Goal: Transaction & Acquisition: Purchase product/service

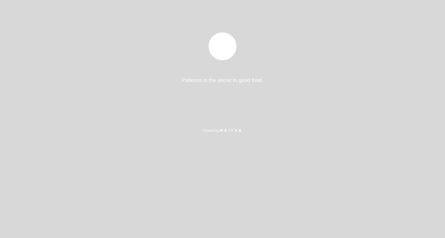
select select "es"
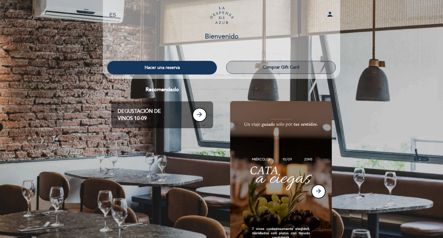
click at [265, 66] on button "Comprar Gift Card" at bounding box center [281, 67] width 110 height 13
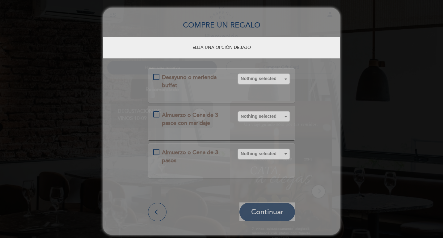
click at [154, 115] on div "Almuerzo o Cena de 3 pasos con maridaje" at bounding box center [191, 119] width 77 height 16
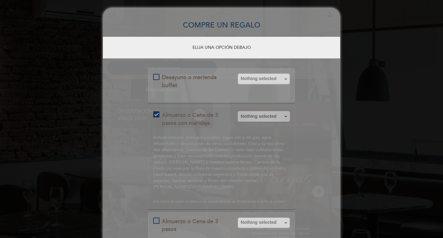
click at [271, 121] on button "Nothing selected" at bounding box center [264, 116] width 52 height 10
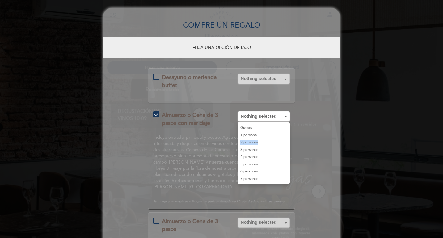
click at [271, 146] on link "2 personas" at bounding box center [264, 142] width 52 height 7
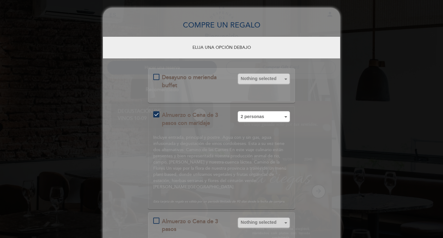
click at [318, 142] on form "Desayuno o merienda buffet Nothing selected Guests 1 persona 2 personas 3 perso…" at bounding box center [221, 178] width 237 height 221
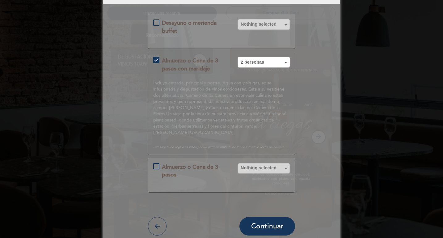
scroll to position [55, 0]
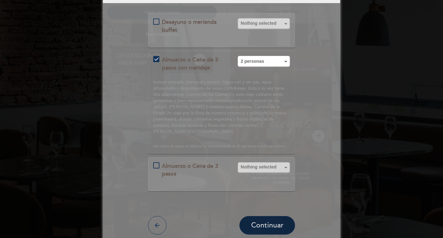
click at [276, 221] on span "Continuar" at bounding box center [267, 225] width 32 height 9
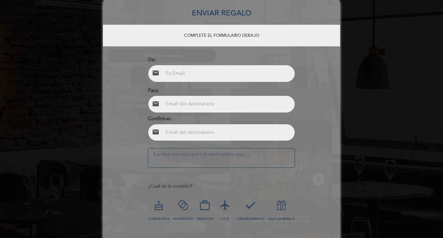
scroll to position [0, 0]
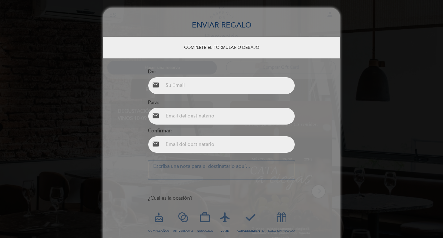
click at [201, 90] on input "email" at bounding box center [229, 85] width 132 height 16
type input "[EMAIL_ADDRESS][DOMAIN_NAME]"
click at [220, 117] on input "email" at bounding box center [229, 116] width 132 height 16
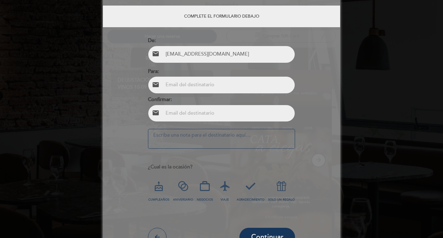
scroll to position [46, 0]
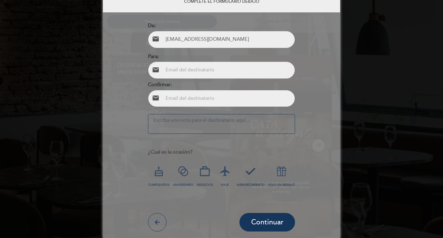
click at [253, 174] on icon at bounding box center [250, 171] width 16 height 16
click at [206, 65] on input "email" at bounding box center [229, 70] width 132 height 16
paste input "[EMAIL_ADDRESS][DOMAIN_NAME]"
type input "[EMAIL_ADDRESS][DOMAIN_NAME]"
click at [201, 102] on input "email" at bounding box center [229, 98] width 132 height 16
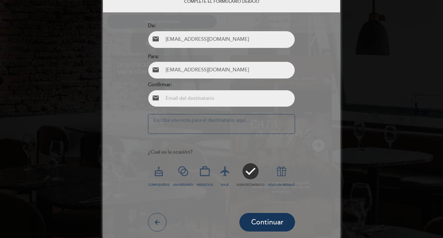
paste input "[EMAIL_ADDRESS][DOMAIN_NAME]"
type input "[EMAIL_ADDRESS][DOMAIN_NAME]"
click at [225, 121] on textarea at bounding box center [221, 124] width 147 height 20
click at [163, 120] on textarea "Gracias [PERSON_NAME]" at bounding box center [221, 124] width 147 height 20
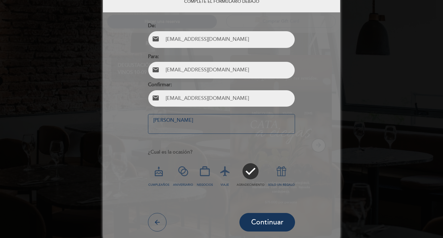
click at [169, 120] on textarea "[PERSON_NAME]" at bounding box center [221, 124] width 147 height 20
type textarea "Que lo disfruten chicos!!"
click at [278, 174] on icon at bounding box center [281, 171] width 16 height 16
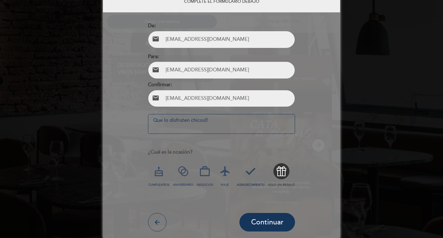
click at [251, 174] on icon at bounding box center [250, 171] width 16 height 16
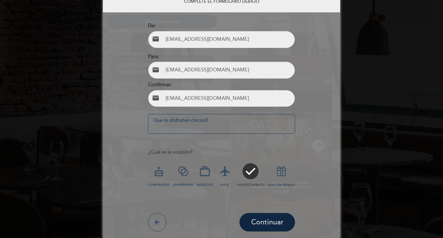
click at [266, 224] on span "Continuar" at bounding box center [267, 222] width 32 height 9
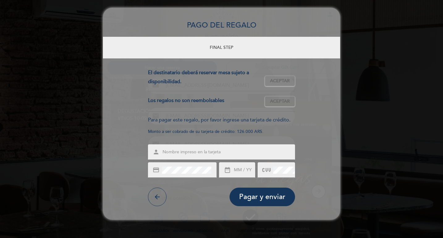
click at [222, 153] on input "text" at bounding box center [229, 152] width 134 height 7
click at [160, 200] on button "arrow_back" at bounding box center [157, 196] width 19 height 19
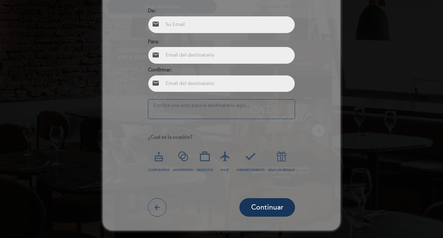
scroll to position [53, 0]
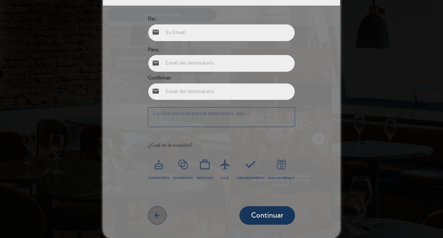
click at [153, 217] on icon "arrow_back" at bounding box center [156, 215] width 7 height 7
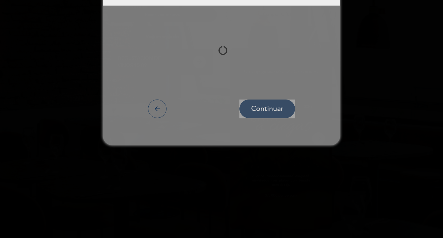
scroll to position [0, 0]
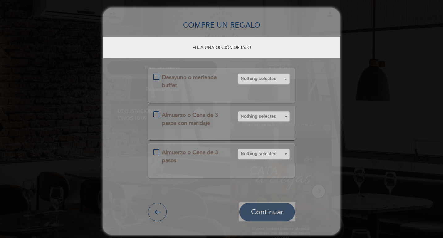
click at [153, 152] on div "Almuerzo o Cena de 3 pasos" at bounding box center [191, 157] width 77 height 16
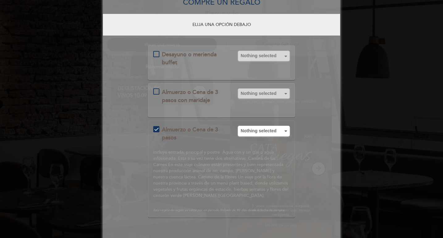
scroll to position [28, 0]
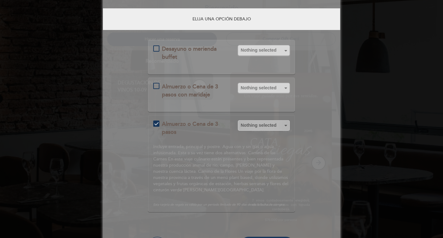
click at [272, 130] on button "Nothing selected" at bounding box center [264, 125] width 52 height 10
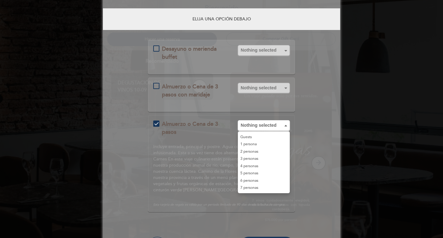
click at [266, 155] on link "2 personas" at bounding box center [264, 151] width 52 height 7
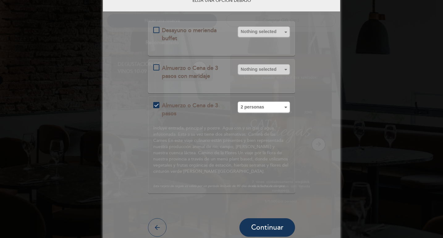
scroll to position [49, 0]
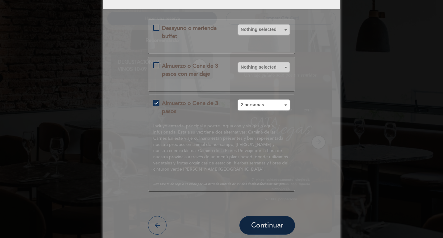
click at [261, 217] on button "Continuar" at bounding box center [267, 225] width 56 height 19
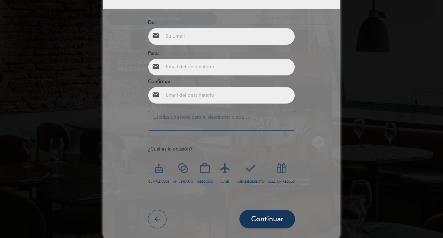
click at [212, 34] on input "email" at bounding box center [229, 36] width 132 height 16
type input "[EMAIL_ADDRESS][DOMAIN_NAME]"
click at [206, 62] on input "email" at bounding box center [229, 67] width 132 height 16
paste input "[EMAIL_ADDRESS][DOMAIN_NAME]"
type input "[EMAIL_ADDRESS][DOMAIN_NAME]"
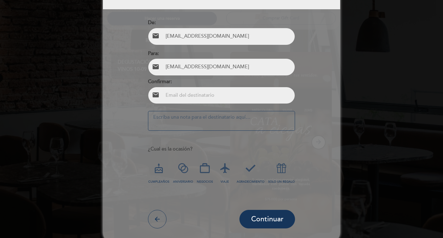
click at [201, 92] on input "email" at bounding box center [229, 95] width 132 height 16
paste input "[EMAIL_ADDRESS][DOMAIN_NAME]"
type input "[EMAIL_ADDRESS][DOMAIN_NAME]"
click at [206, 116] on textarea at bounding box center [221, 121] width 147 height 20
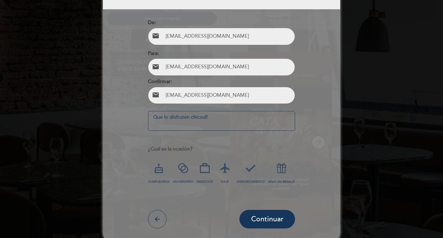
type textarea "Que lo disfruten chicos!!"
click at [278, 171] on icon at bounding box center [281, 168] width 16 height 16
click at [266, 213] on button "Continuar" at bounding box center [267, 219] width 56 height 19
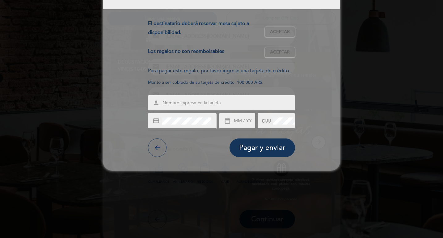
scroll to position [0, 0]
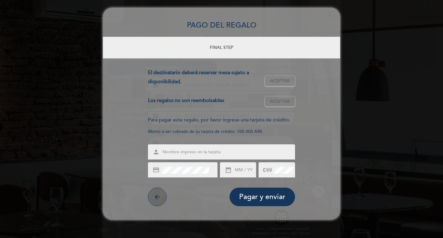
click at [155, 196] on icon "arrow_back" at bounding box center [156, 196] width 7 height 7
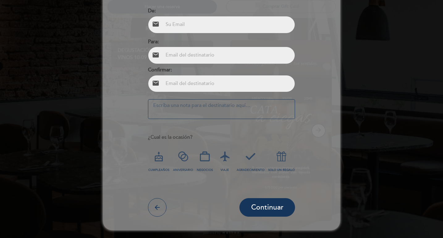
scroll to position [53, 0]
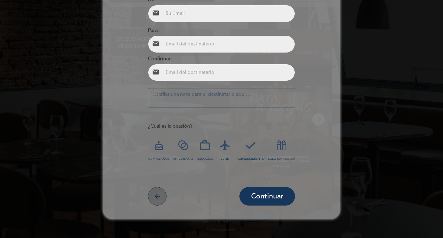
click at [149, 195] on button "arrow_back" at bounding box center [157, 196] width 19 height 19
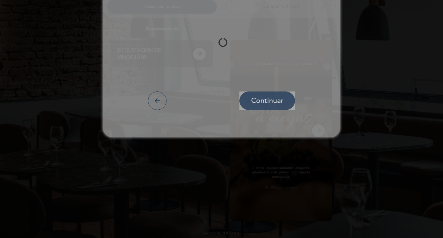
scroll to position [0, 0]
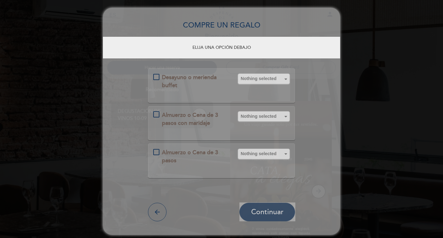
click at [155, 153] on div "Almuerzo o Cena de 3 pasos" at bounding box center [191, 157] width 77 height 16
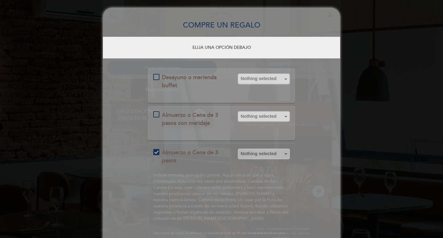
click at [262, 159] on button "Nothing selected" at bounding box center [264, 154] width 52 height 10
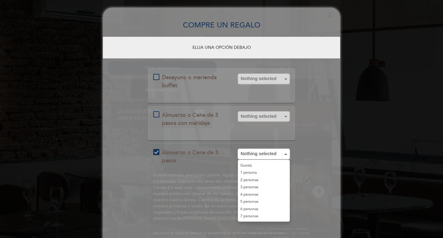
click at [262, 184] on link "2 personas" at bounding box center [264, 179] width 52 height 7
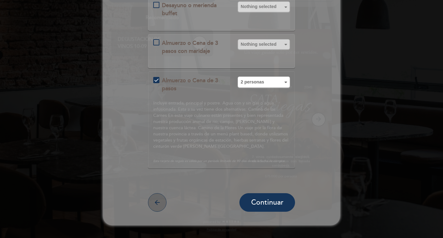
click at [152, 199] on button "arrow_back" at bounding box center [157, 202] width 19 height 19
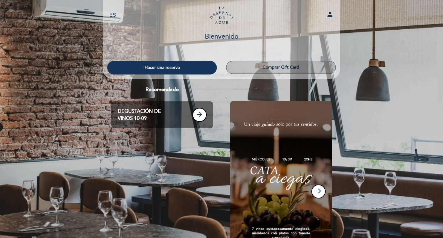
click at [246, 67] on button "Comprar Gift Card" at bounding box center [281, 67] width 110 height 13
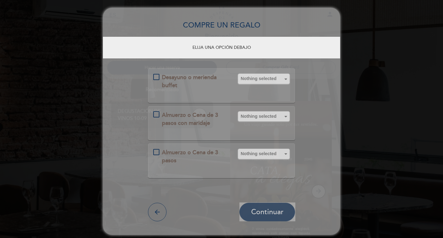
click at [155, 79] on div "Desayuno o merienda buffet" at bounding box center [191, 81] width 77 height 16
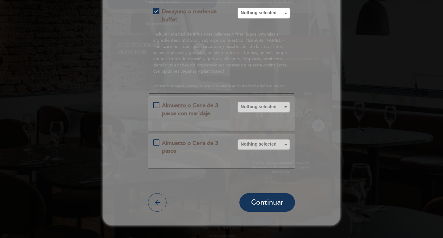
scroll to position [72, 0]
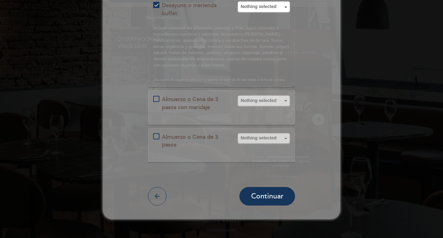
click at [154, 137] on div "Almuerzo o Cena de 3 pasos" at bounding box center [191, 141] width 77 height 16
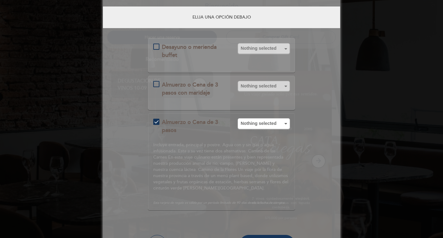
scroll to position [0, 0]
